Goal: Book appointment/travel/reservation

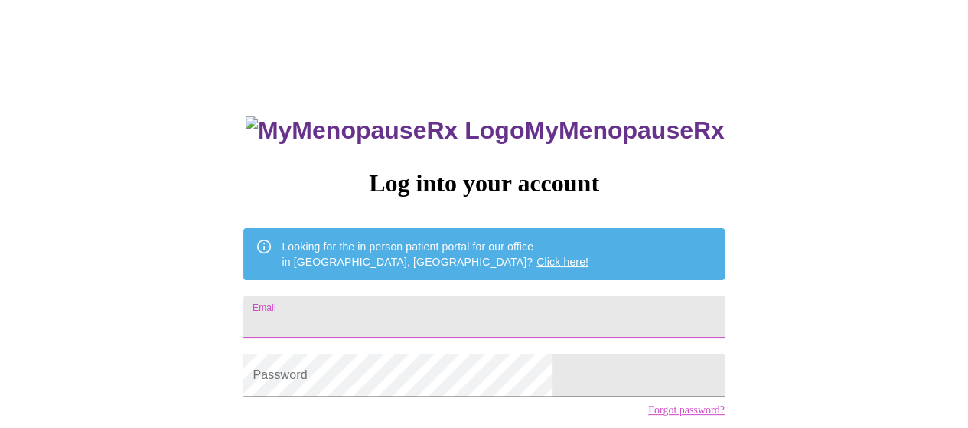
click at [463, 322] on input "Email" at bounding box center [483, 316] width 480 height 43
type input "[EMAIL_ADDRESS][DOMAIN_NAME]"
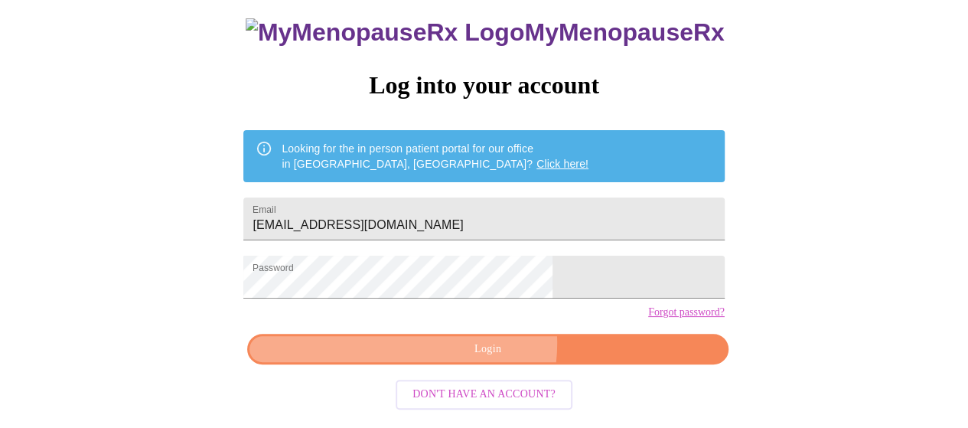
click at [473, 356] on span "Login" at bounding box center [487, 349] width 445 height 19
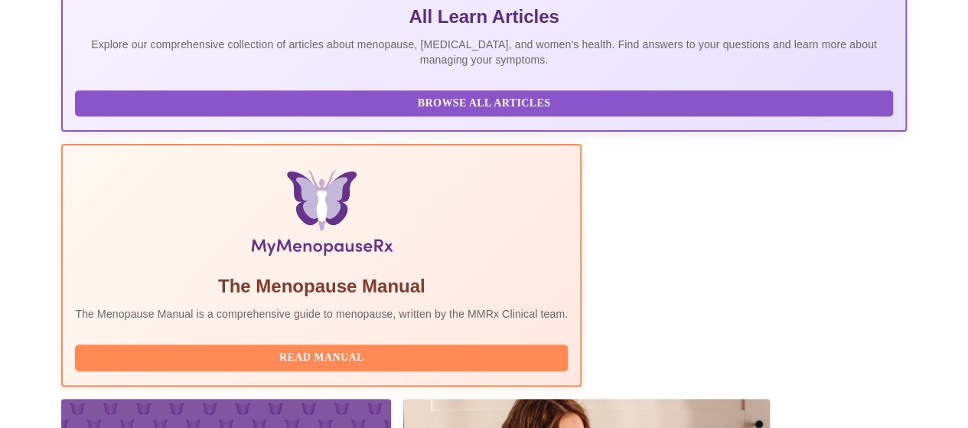
scroll to position [622, 0]
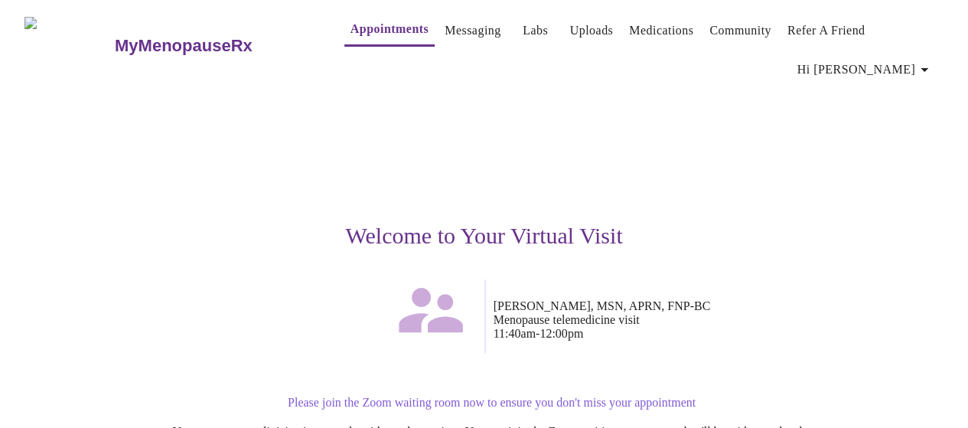
scroll to position [210, 0]
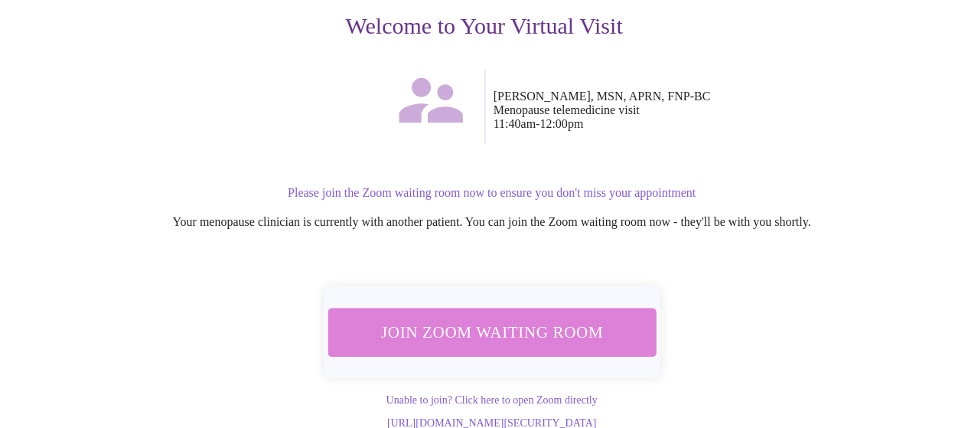
click at [507, 318] on span "Join Zoom Waiting Room" at bounding box center [491, 332] width 288 height 28
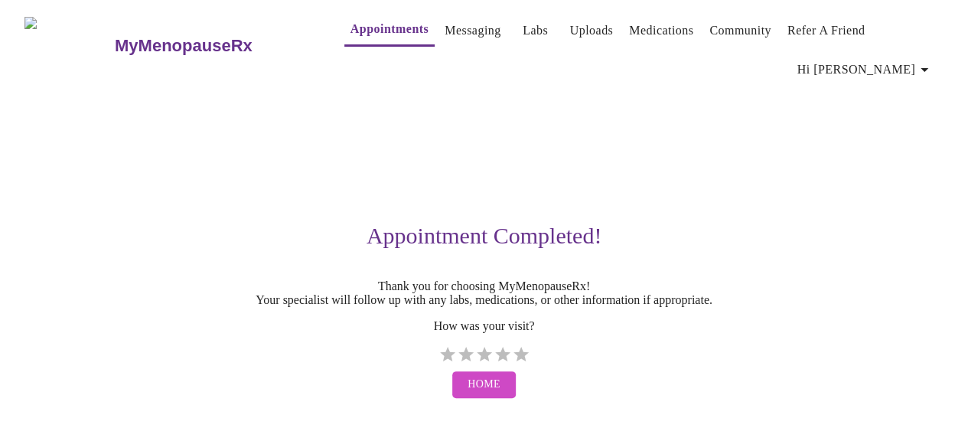
scroll to position [0, 0]
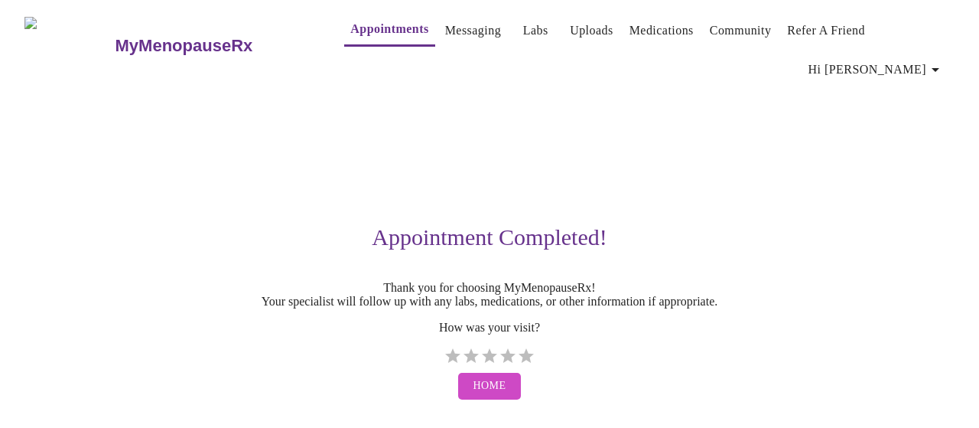
click at [360, 37] on link "Appointments" at bounding box center [389, 28] width 78 height 21
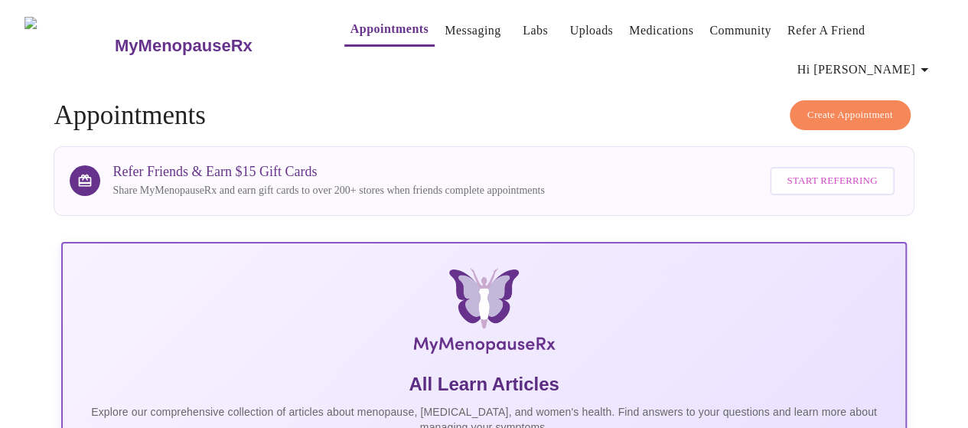
click at [870, 106] on span "Create Appointment" at bounding box center [850, 115] width 86 height 18
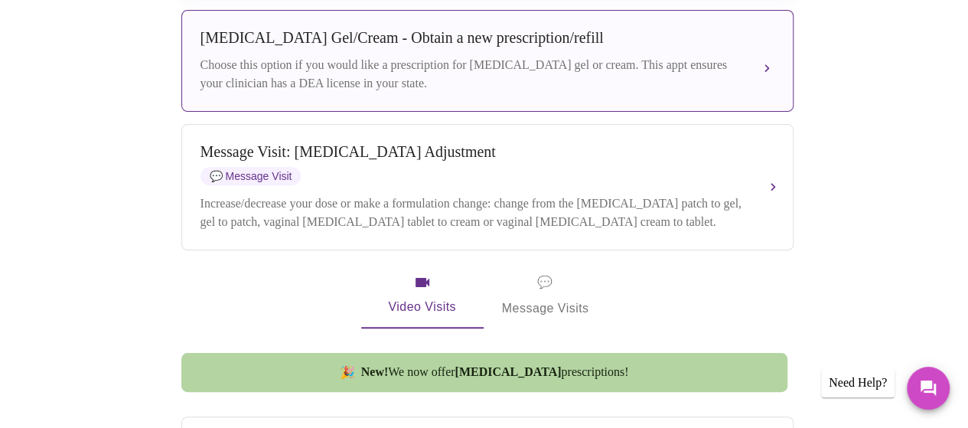
scroll to position [255, 0]
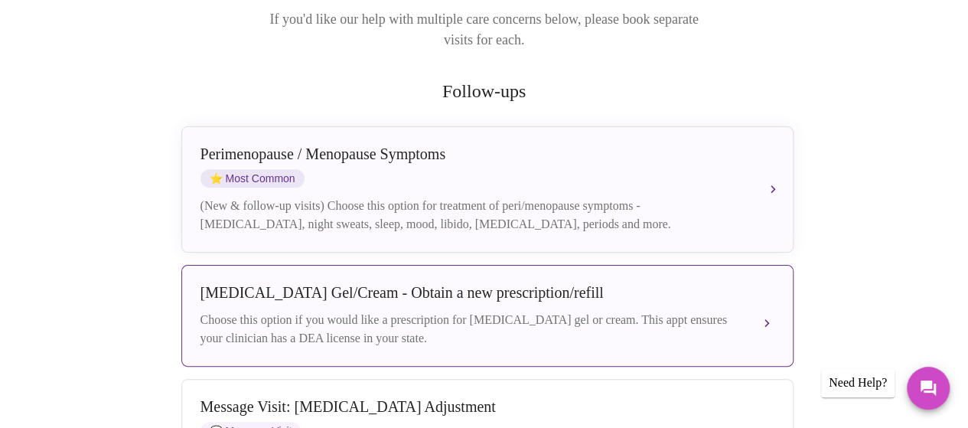
click at [671, 284] on div "[MEDICAL_DATA] Gel/Cream - Obtain a new prescription/refill Choose this option …" at bounding box center [487, 316] width 574 height 64
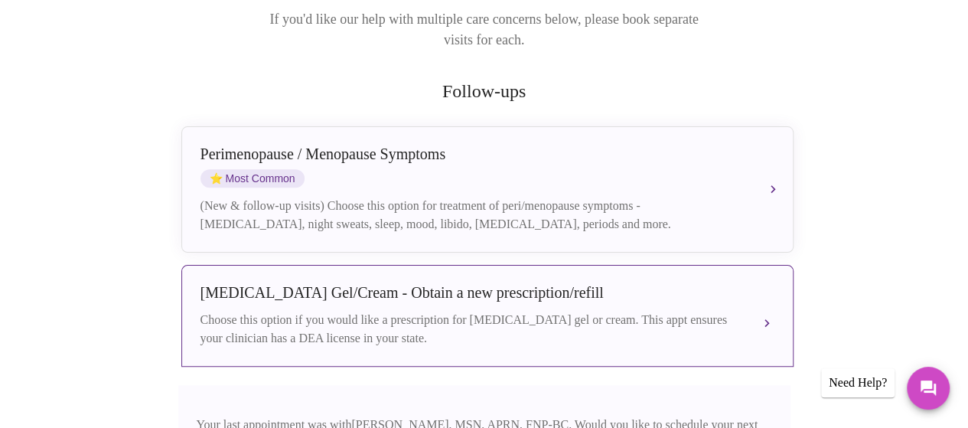
click at [461, 311] on div "Choose this option if you would like a prescription for [MEDICAL_DATA] gel or c…" at bounding box center [471, 329] width 543 height 37
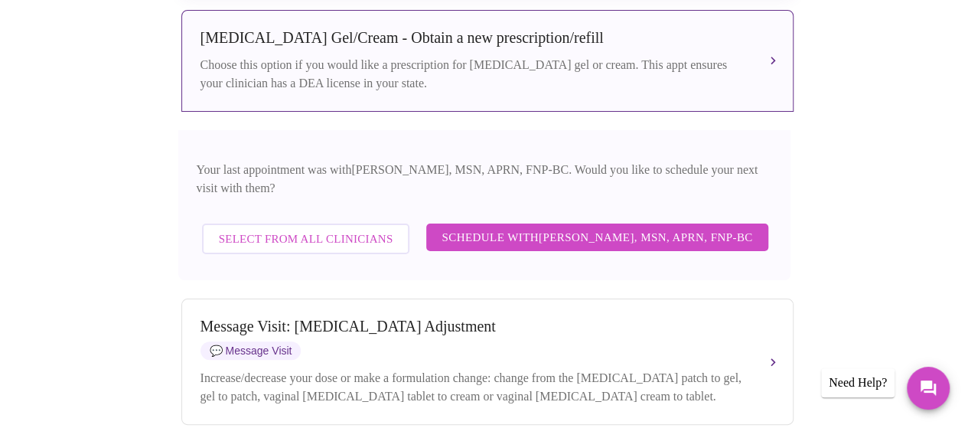
click at [524, 227] on span "Schedule with [PERSON_NAME], MSN, APRN, FNP-BC" at bounding box center [596, 237] width 311 height 20
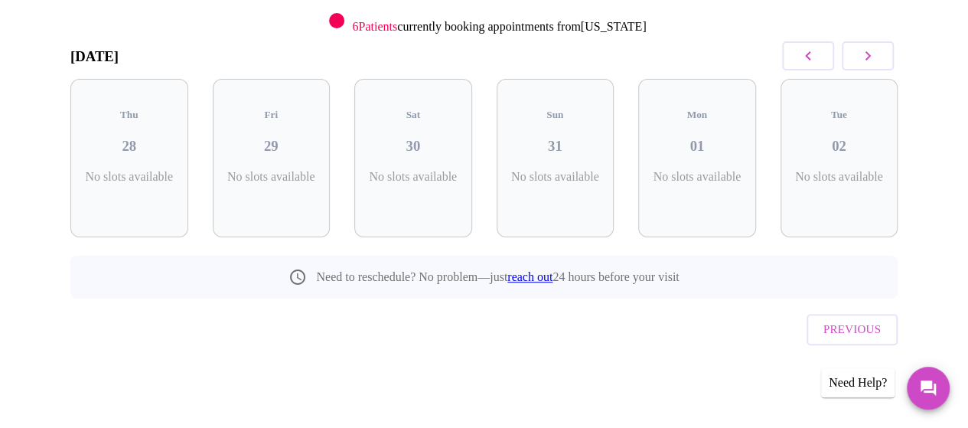
scroll to position [173, 0]
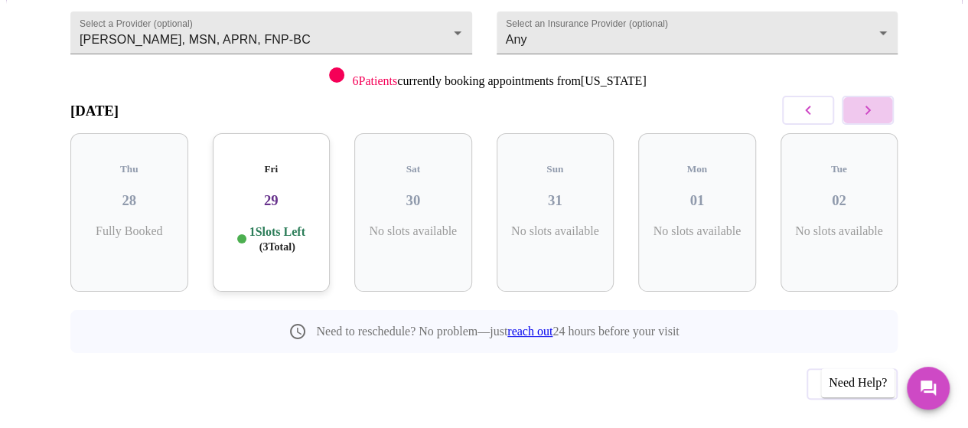
click at [877, 101] on icon "button" at bounding box center [867, 110] width 18 height 18
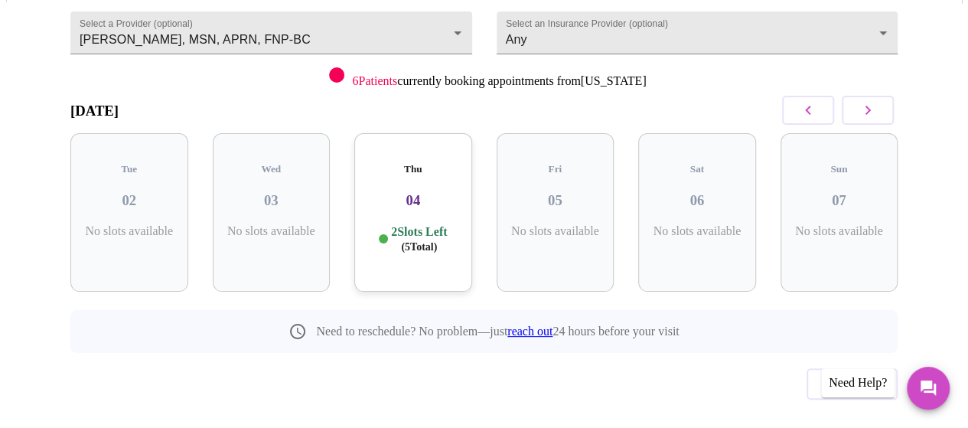
click at [877, 101] on icon "button" at bounding box center [867, 110] width 18 height 18
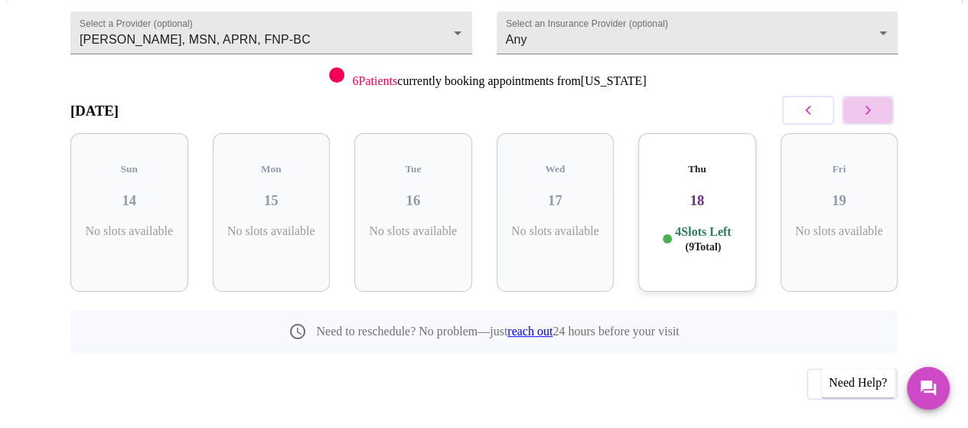
click at [877, 101] on icon "button" at bounding box center [867, 110] width 18 height 18
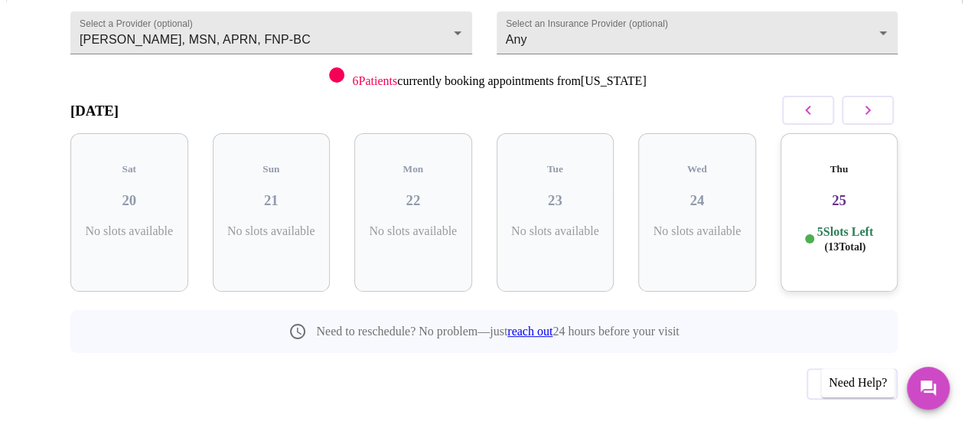
click at [877, 101] on icon "button" at bounding box center [867, 110] width 18 height 18
click at [390, 353] on div "Previous" at bounding box center [483, 380] width 827 height 54
click at [871, 106] on icon "button" at bounding box center [867, 110] width 5 height 9
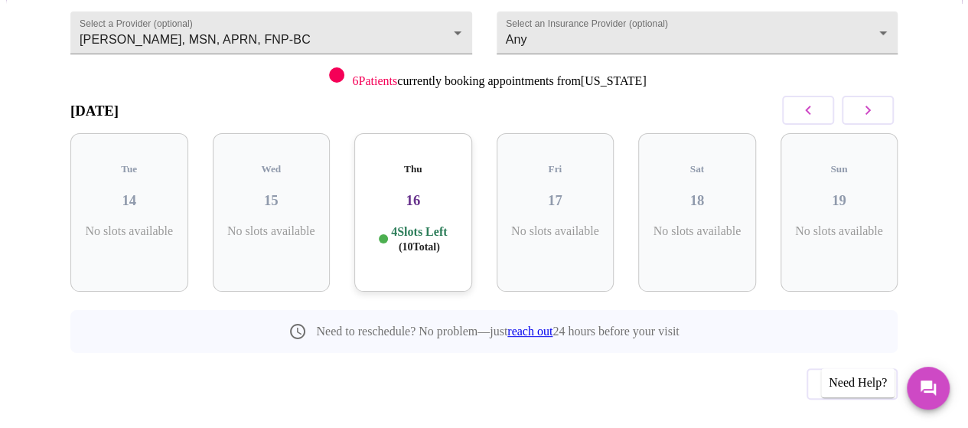
click at [871, 106] on icon "button" at bounding box center [867, 110] width 5 height 9
click at [537, 221] on div "Thu 23 5 Slots Left ( 13 Total)" at bounding box center [556, 212] width 118 height 158
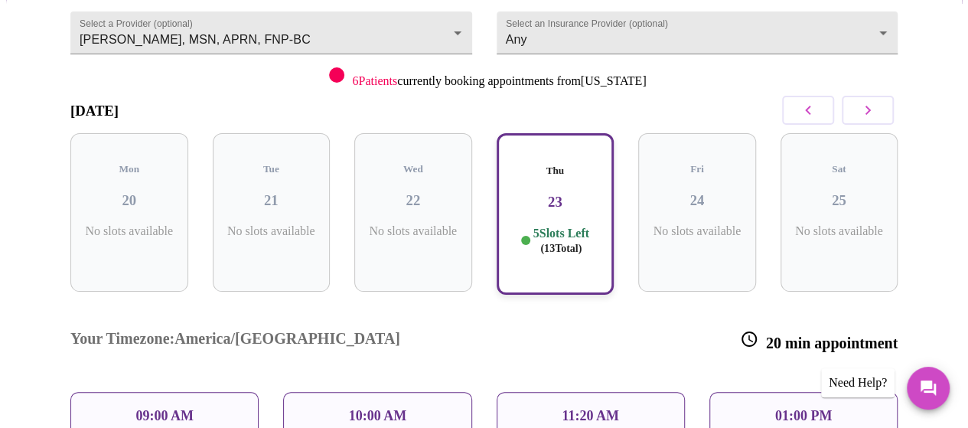
click at [570, 408] on p "11:20 AM" at bounding box center [590, 416] width 57 height 16
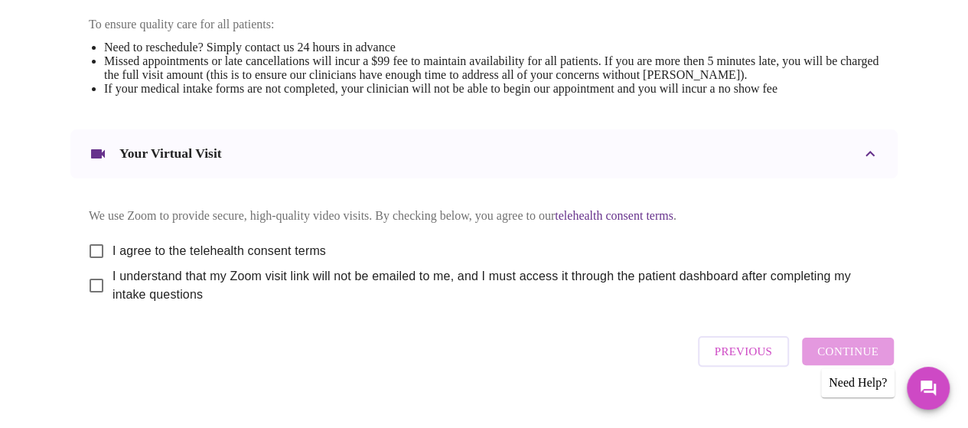
scroll to position [686, 0]
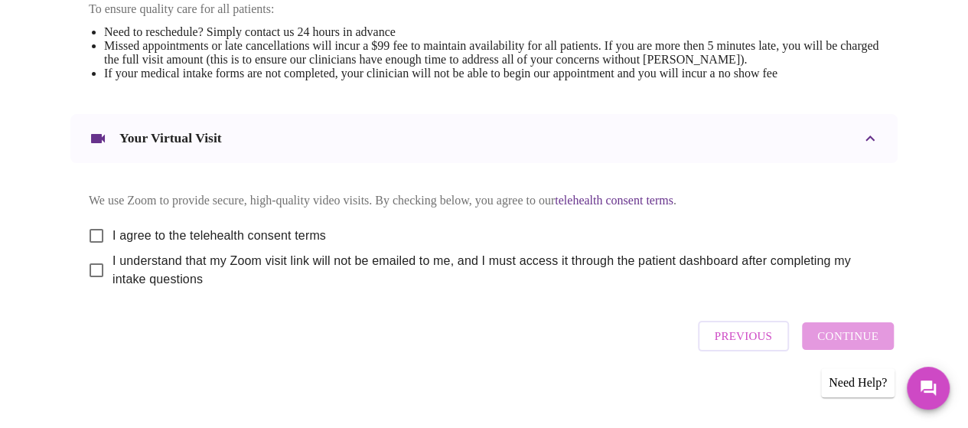
click at [93, 221] on input "I agree to the telehealth consent terms" at bounding box center [96, 236] width 32 height 32
checkbox input "true"
click at [90, 256] on input "I understand that my Zoom visit link will not be emailed to me, and I must acce…" at bounding box center [96, 270] width 32 height 32
checkbox input "true"
click at [847, 342] on span "Continue" at bounding box center [847, 336] width 61 height 20
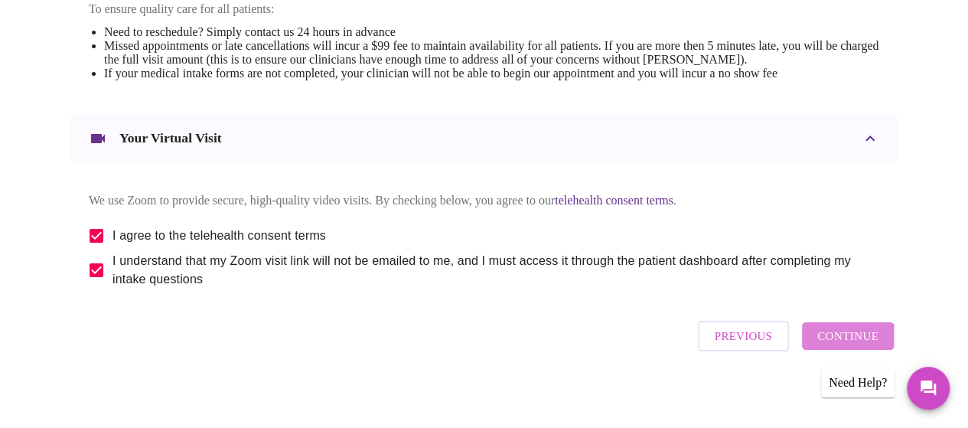
scroll to position [223, 0]
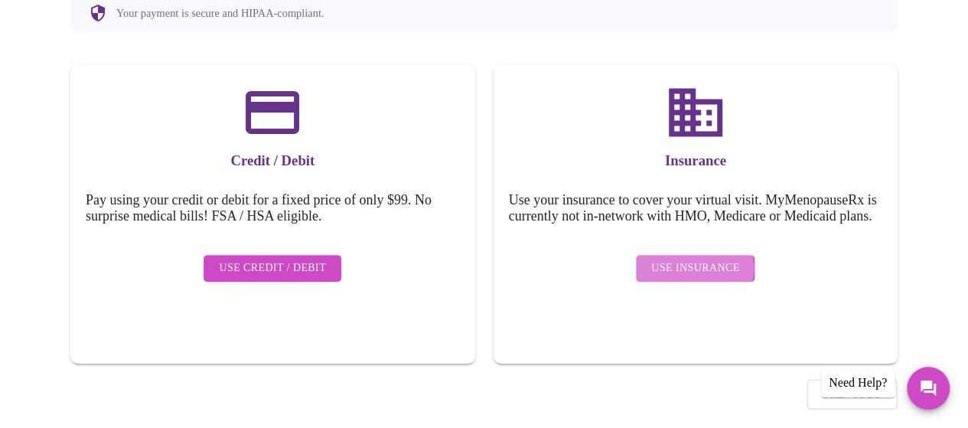
click at [684, 259] on span "Use Insurance" at bounding box center [695, 268] width 88 height 19
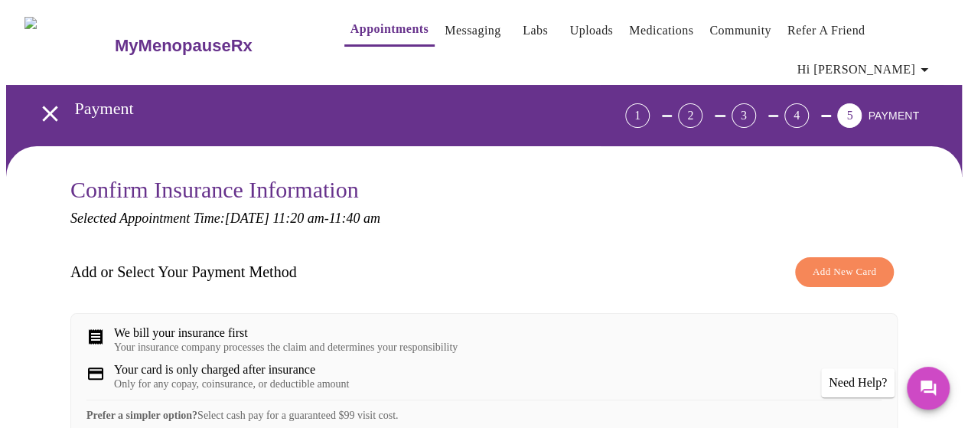
scroll to position [236, 0]
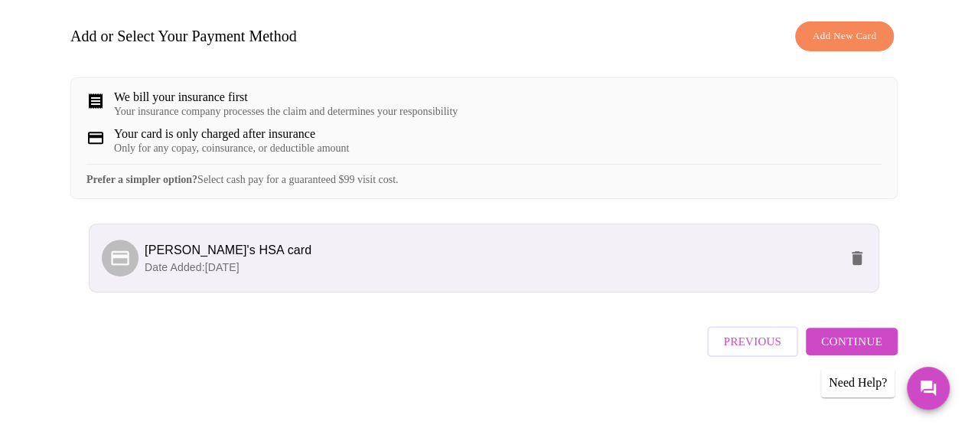
click at [848, 331] on span "Continue" at bounding box center [851, 341] width 61 height 20
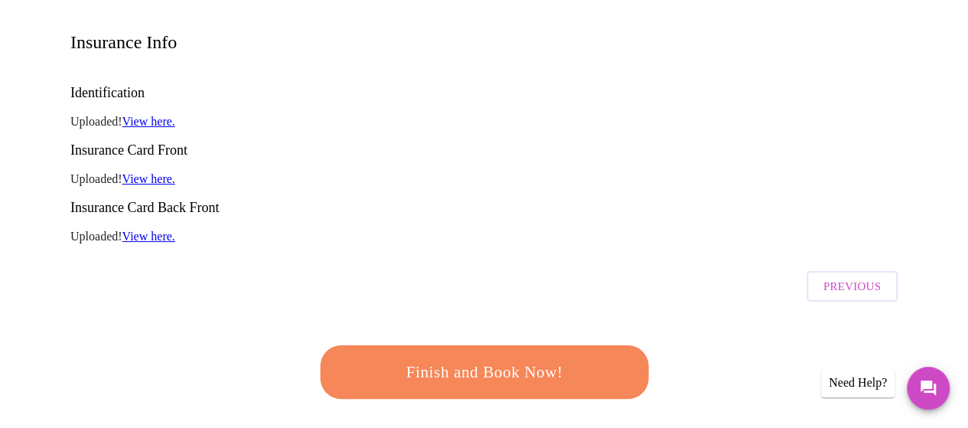
click at [418, 358] on span "Finish and Book Now!" at bounding box center [483, 372] width 283 height 28
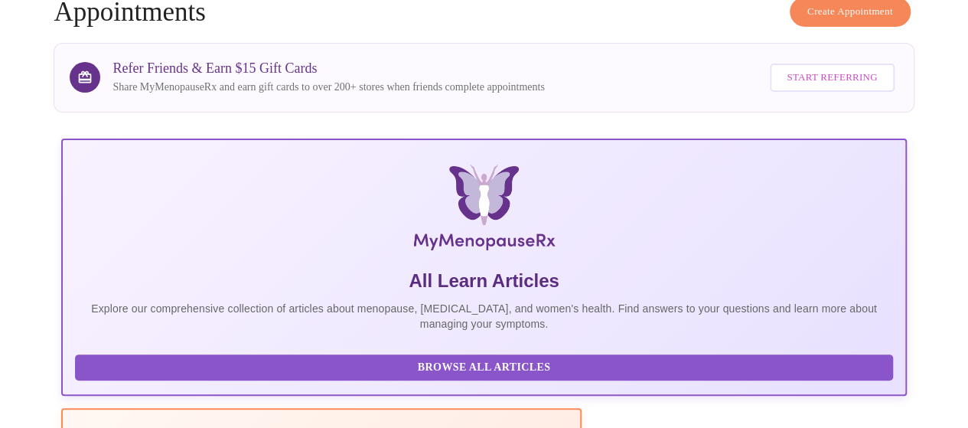
scroll to position [236, 0]
